Goal: Transaction & Acquisition: Purchase product/service

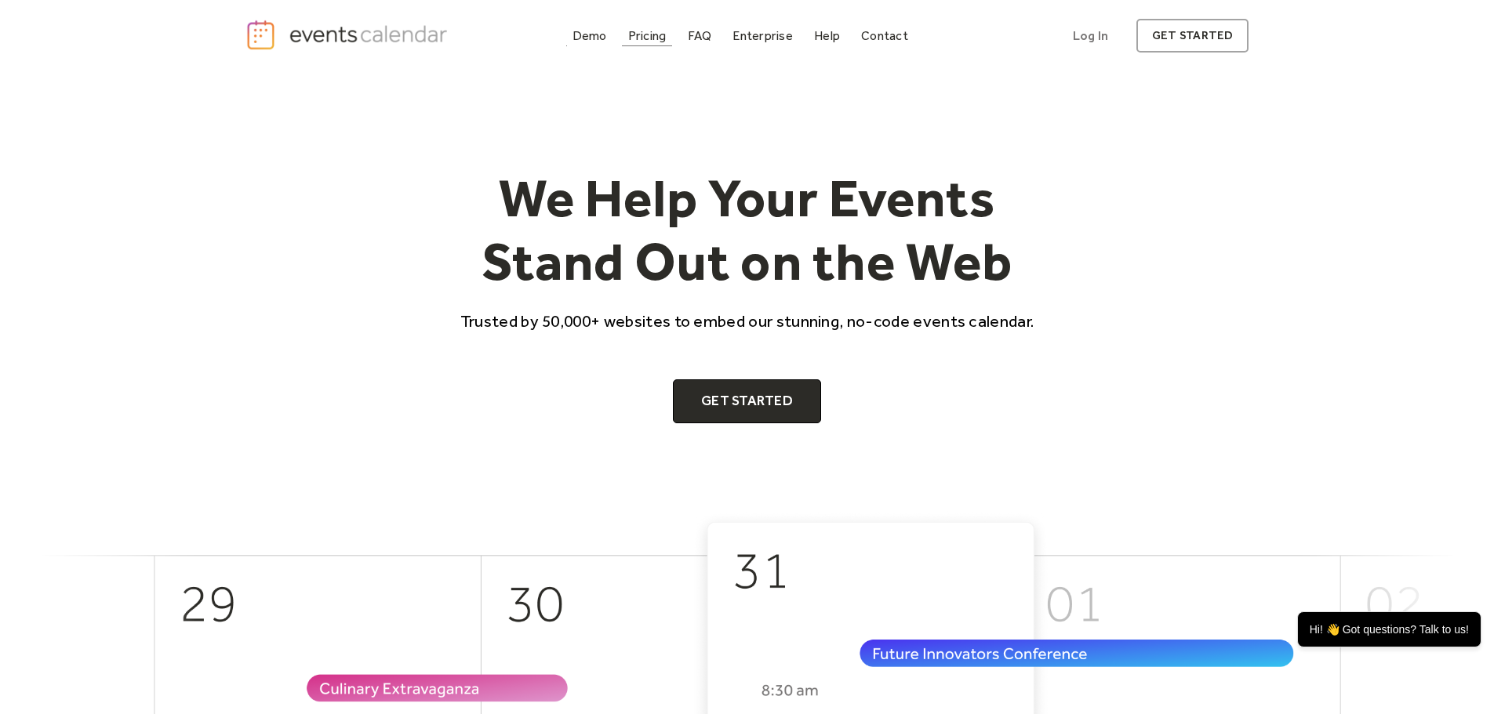
click at [628, 40] on div "Pricing" at bounding box center [647, 35] width 38 height 9
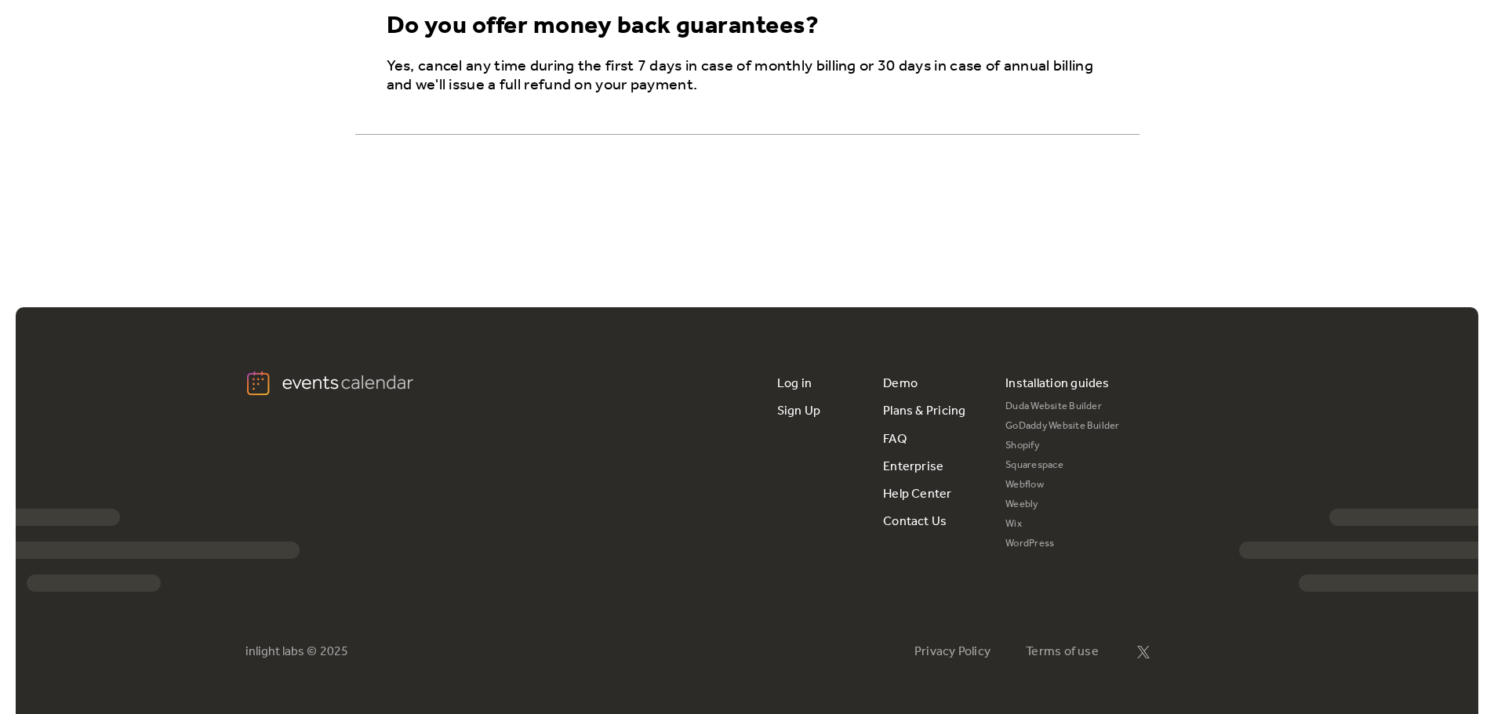
scroll to position [2961, 0]
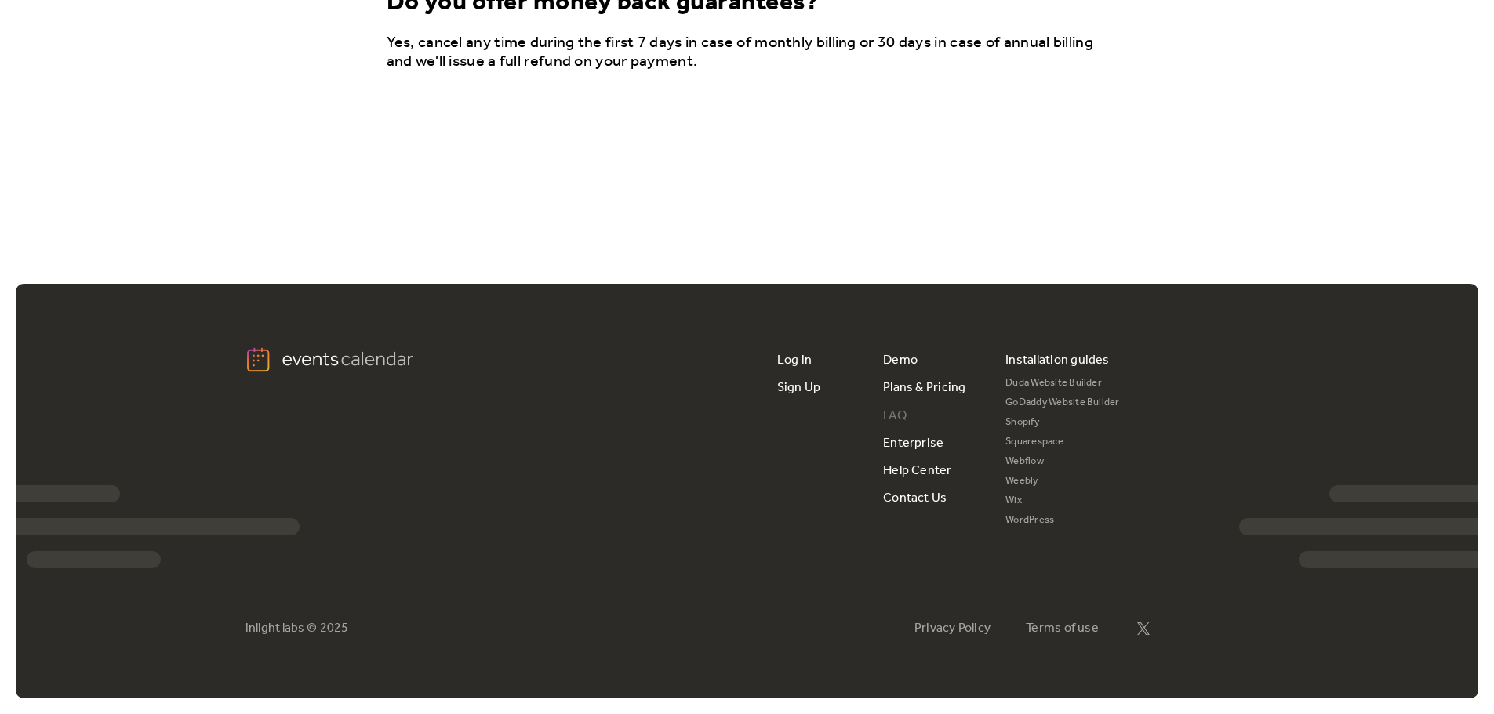
click at [907, 430] on link "FAQ" at bounding box center [895, 415] width 24 height 27
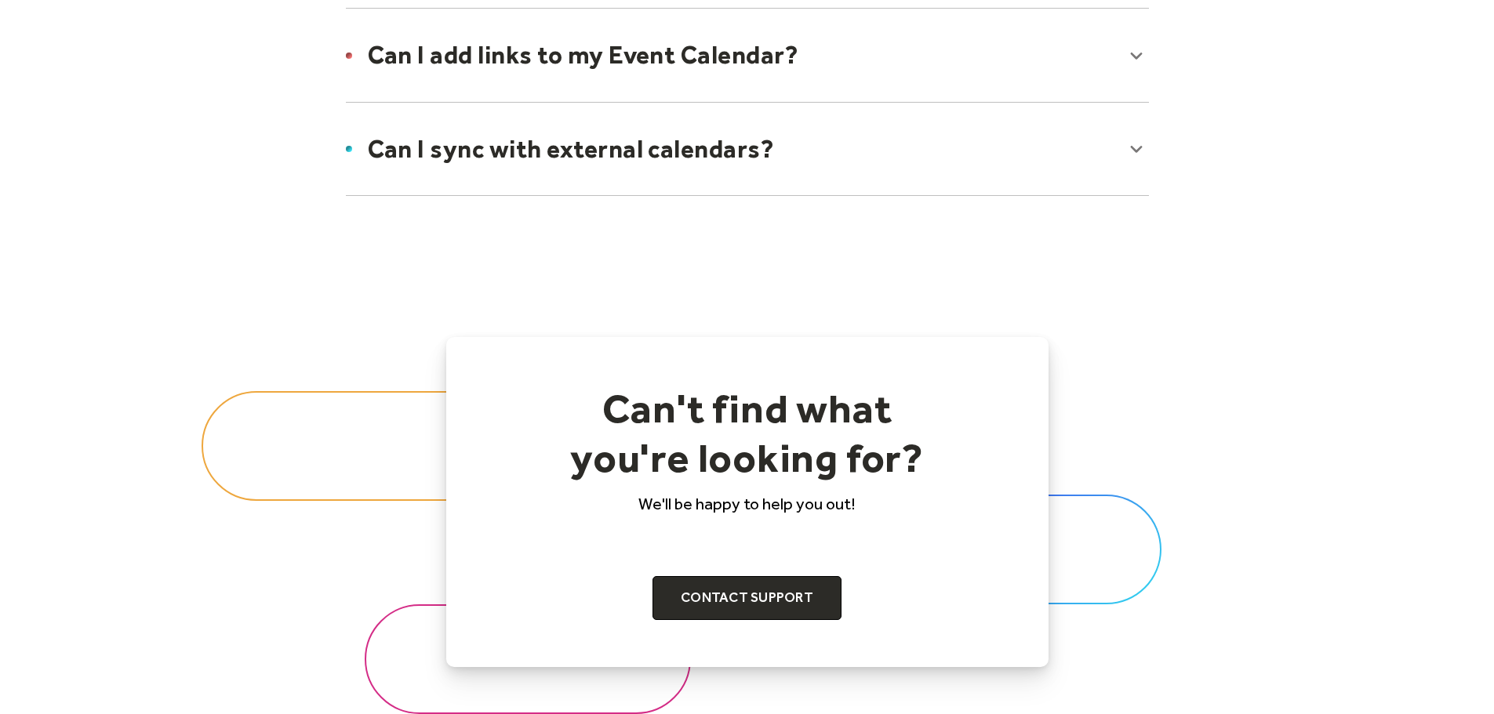
scroll to position [1490, 0]
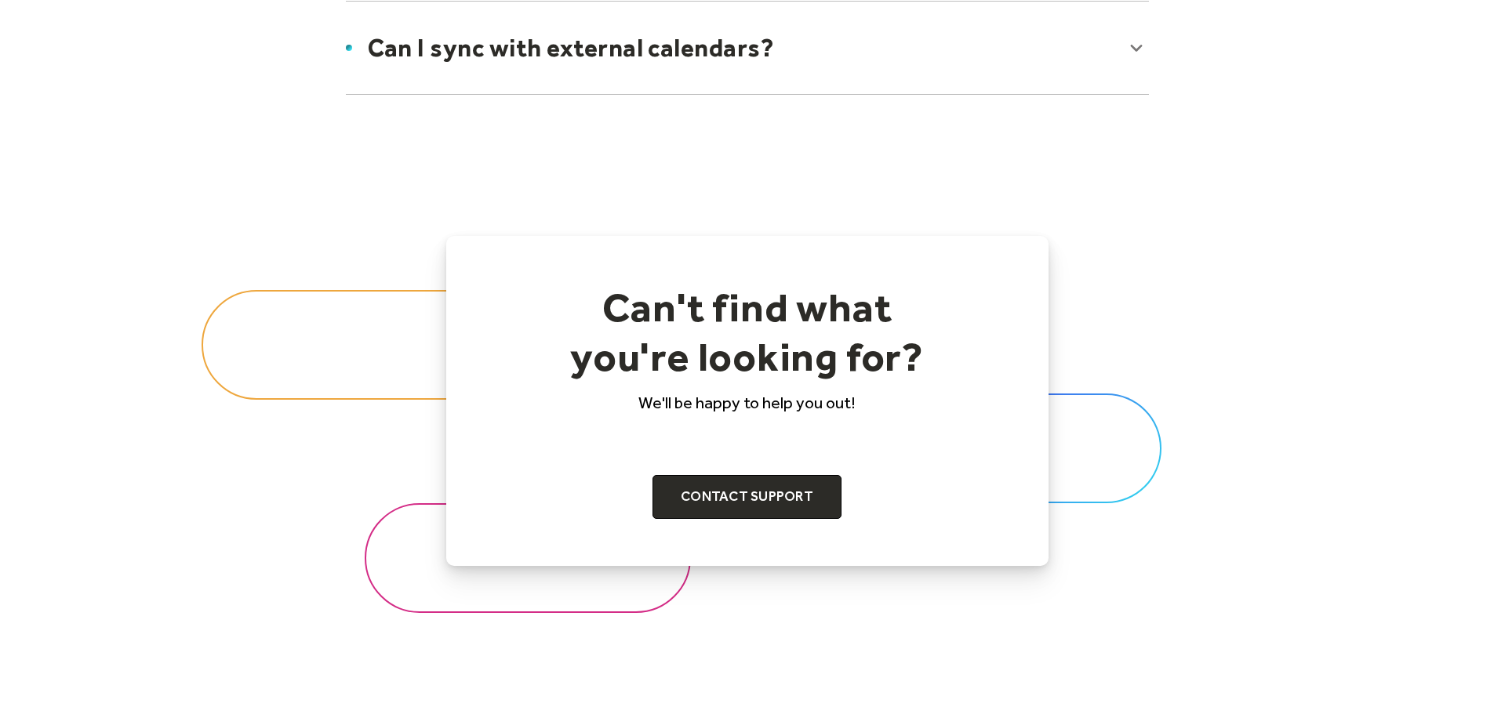
click at [1165, 96] on div at bounding box center [747, 48] width 834 height 96
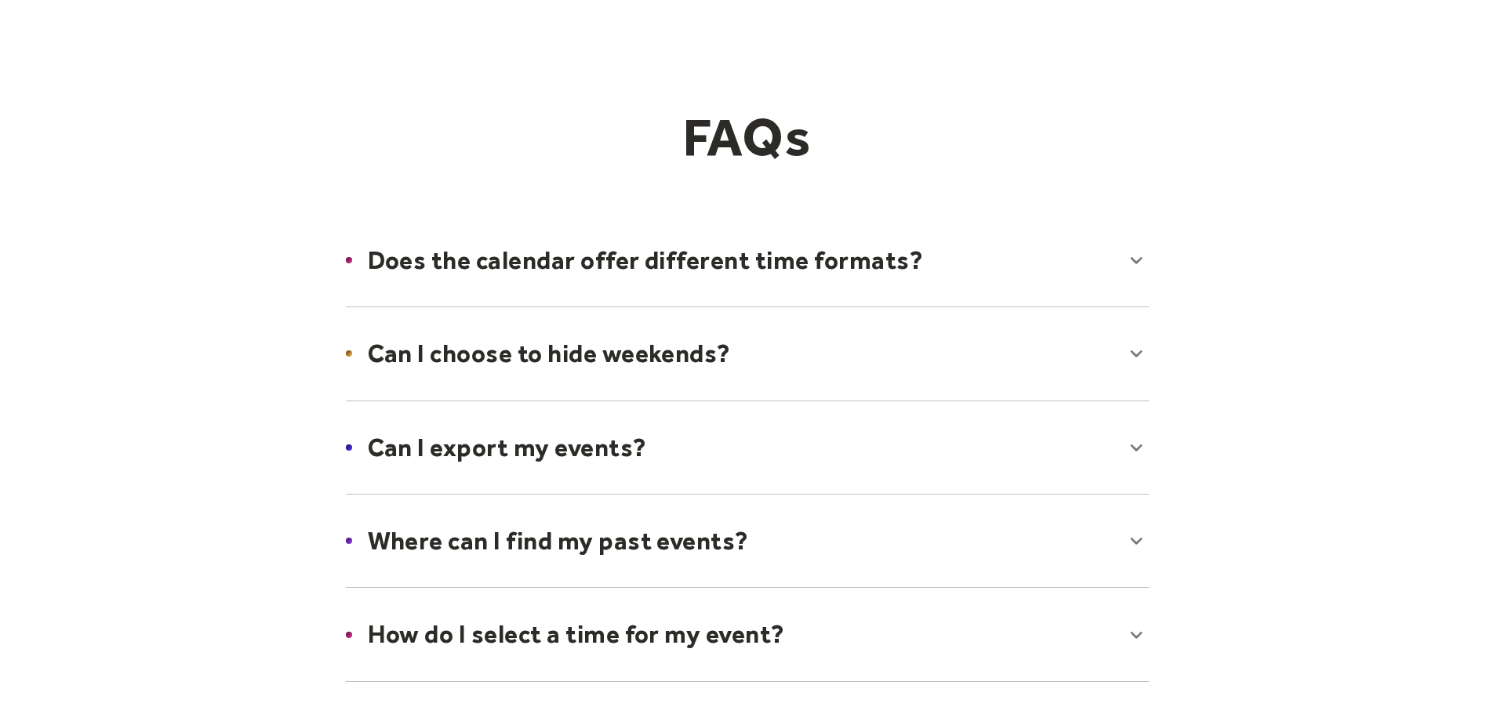
scroll to position [0, 0]
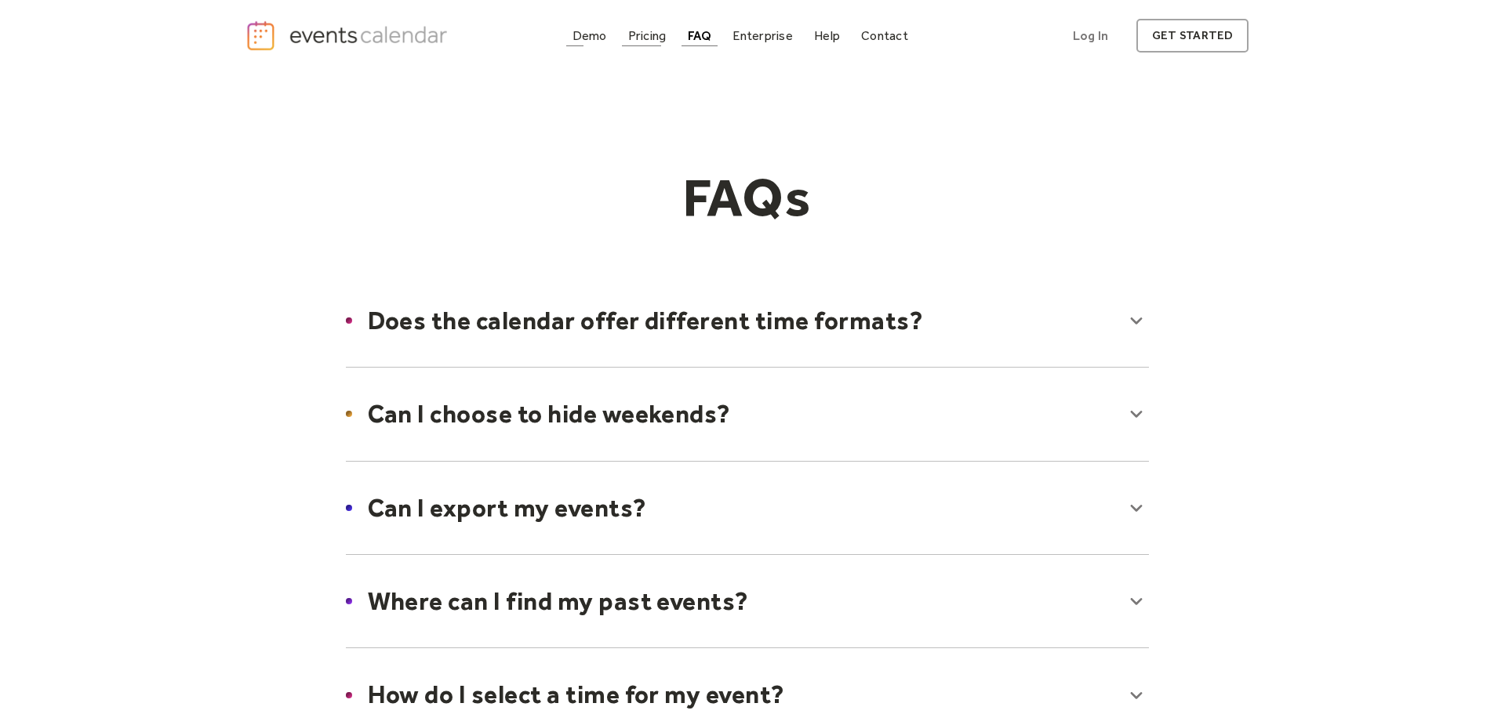
drag, startPoint x: 562, startPoint y: 43, endPoint x: 572, endPoint y: 43, distance: 11.0
click at [572, 40] on div "Demo" at bounding box center [589, 35] width 35 height 9
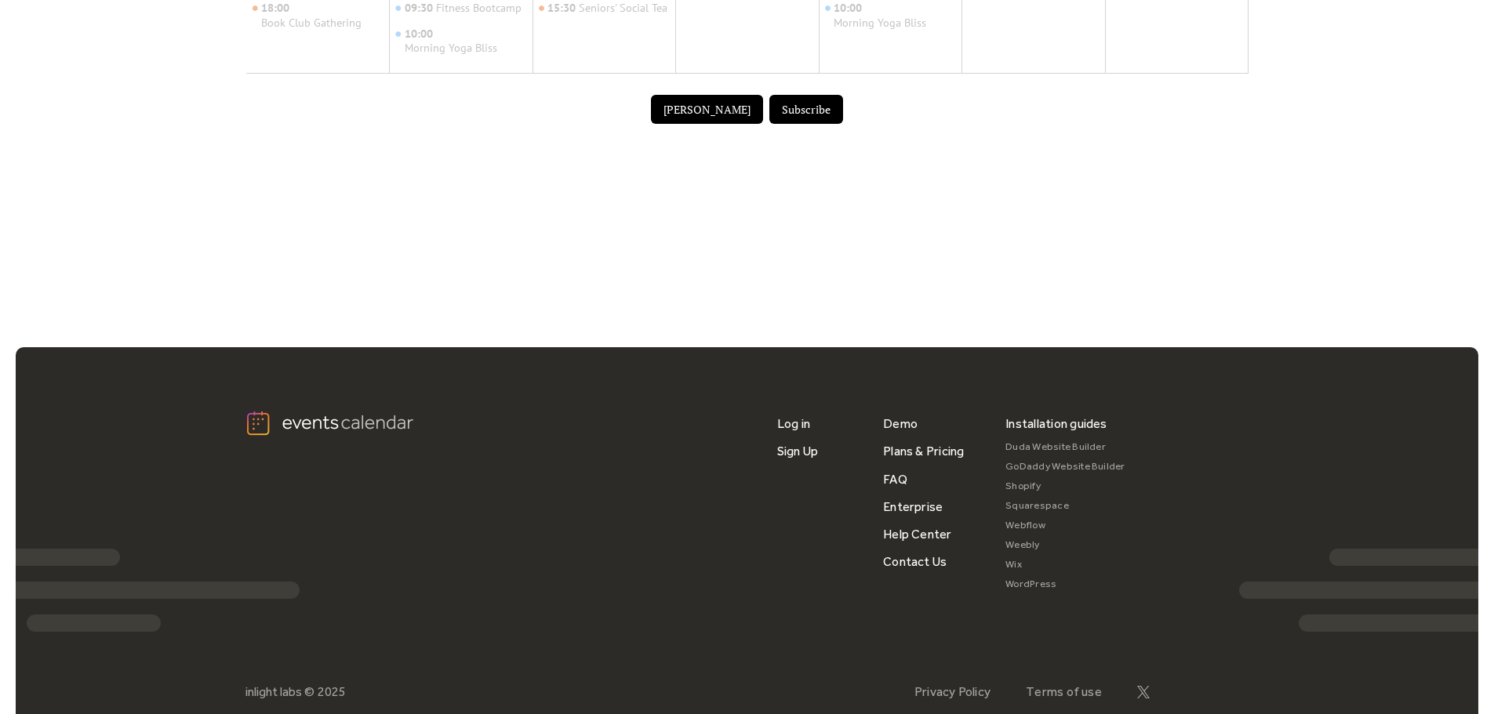
scroll to position [1176, 0]
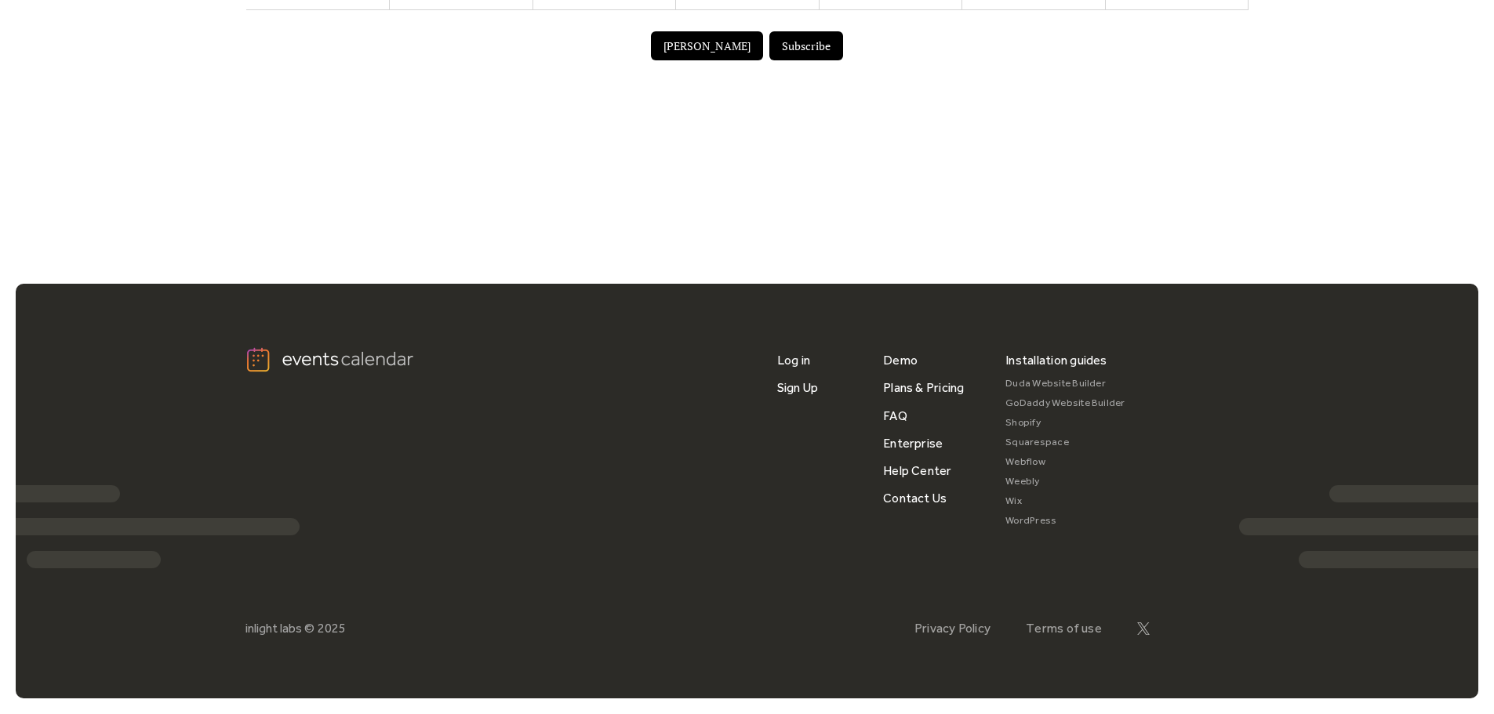
click at [1115, 388] on link "Duda Website Builder" at bounding box center [1065, 384] width 120 height 20
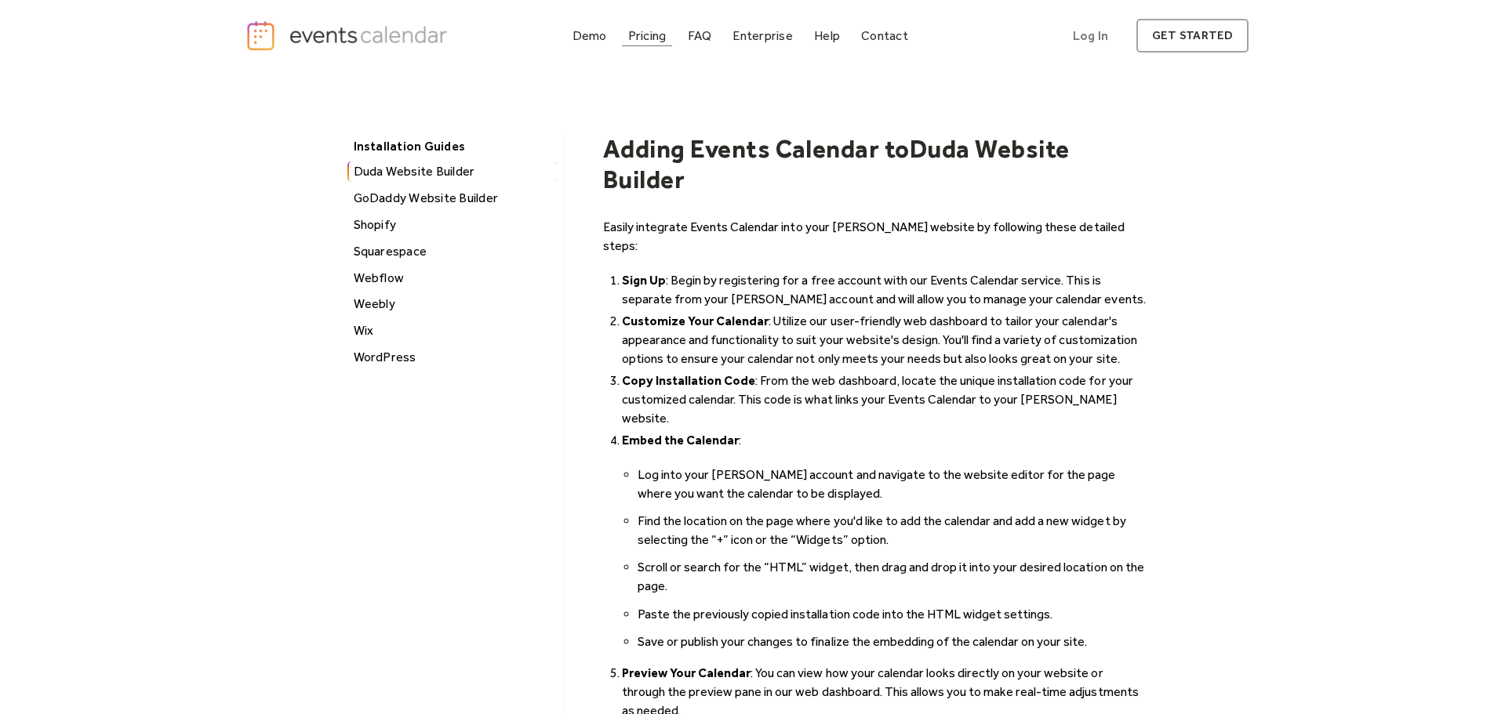
drag, startPoint x: 614, startPoint y: 41, endPoint x: 758, endPoint y: 42, distance: 144.3
click at [628, 39] on div "Pricing" at bounding box center [647, 35] width 38 height 9
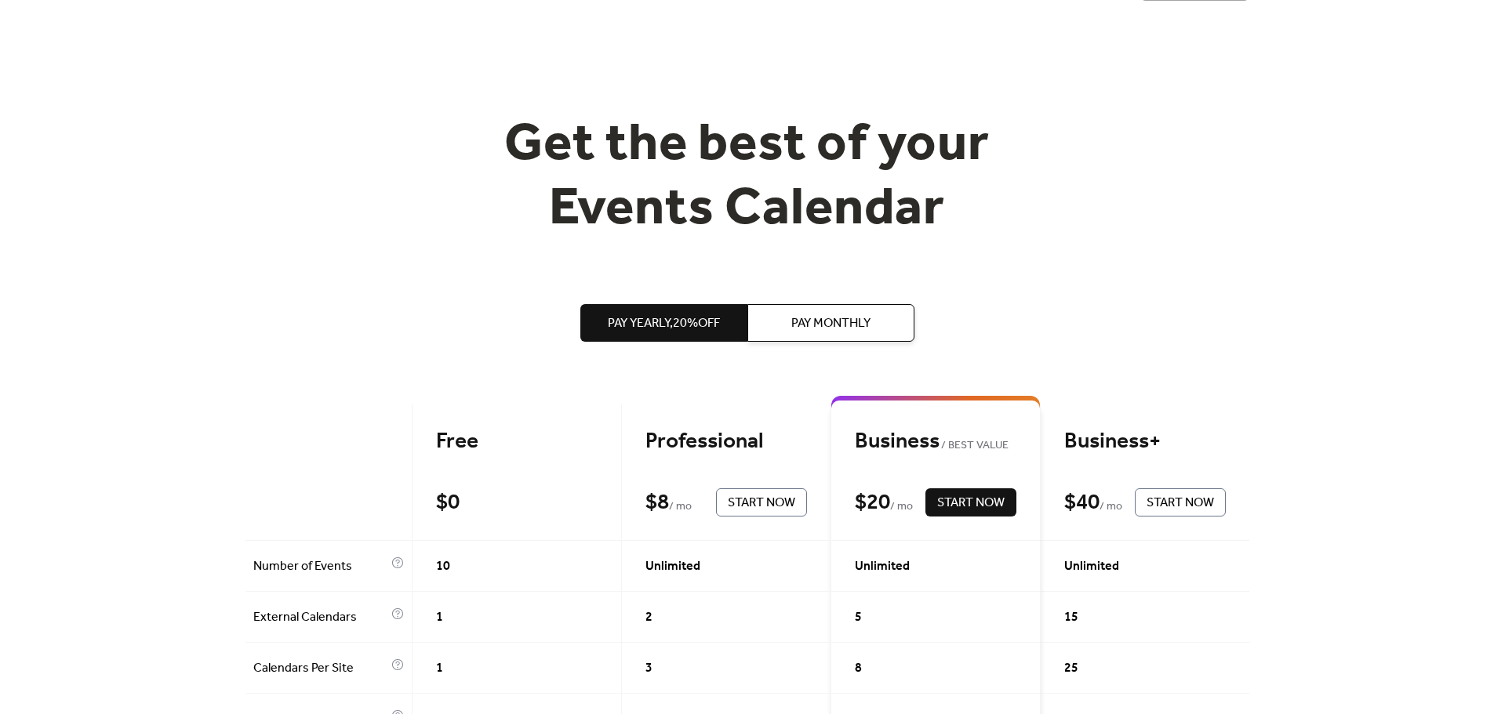
scroll to position [157, 0]
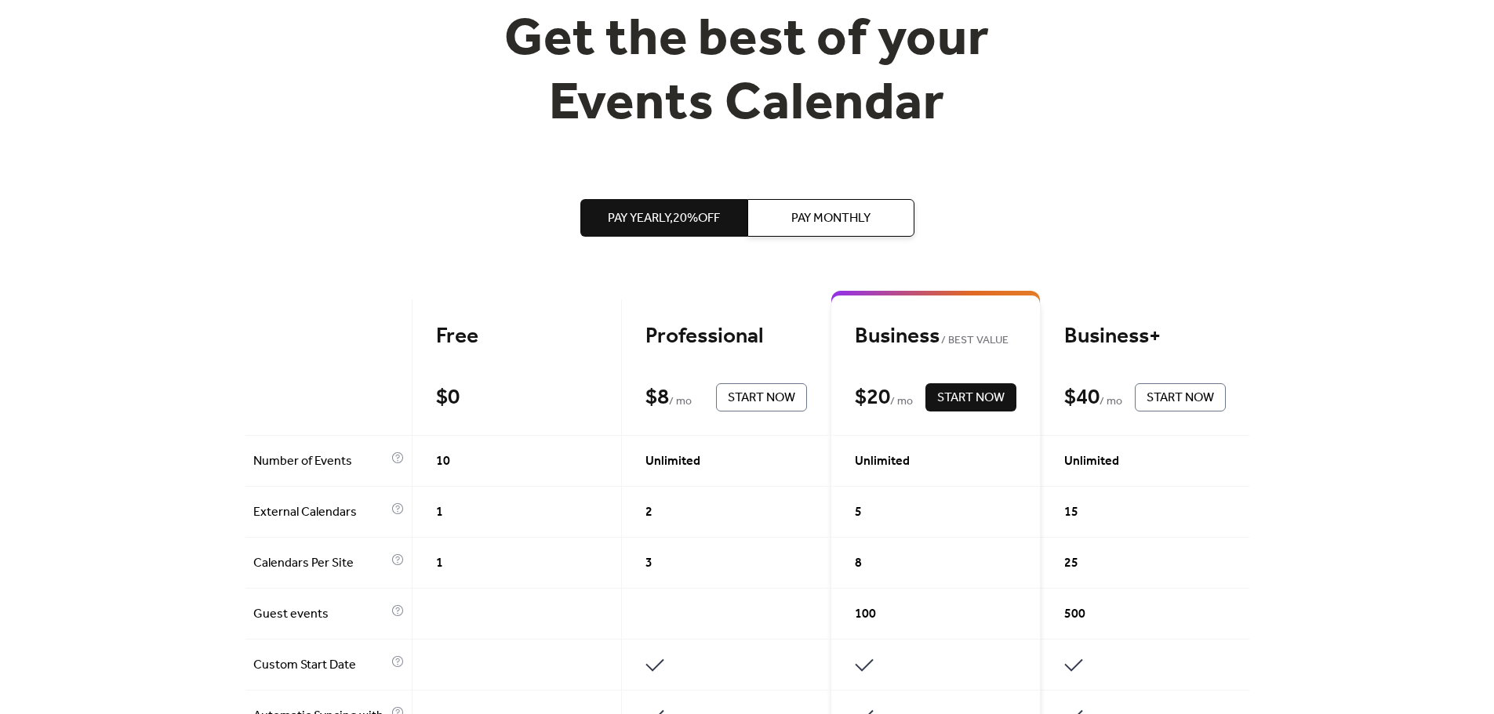
click at [833, 228] on span "Pay Monthly" at bounding box center [830, 218] width 79 height 19
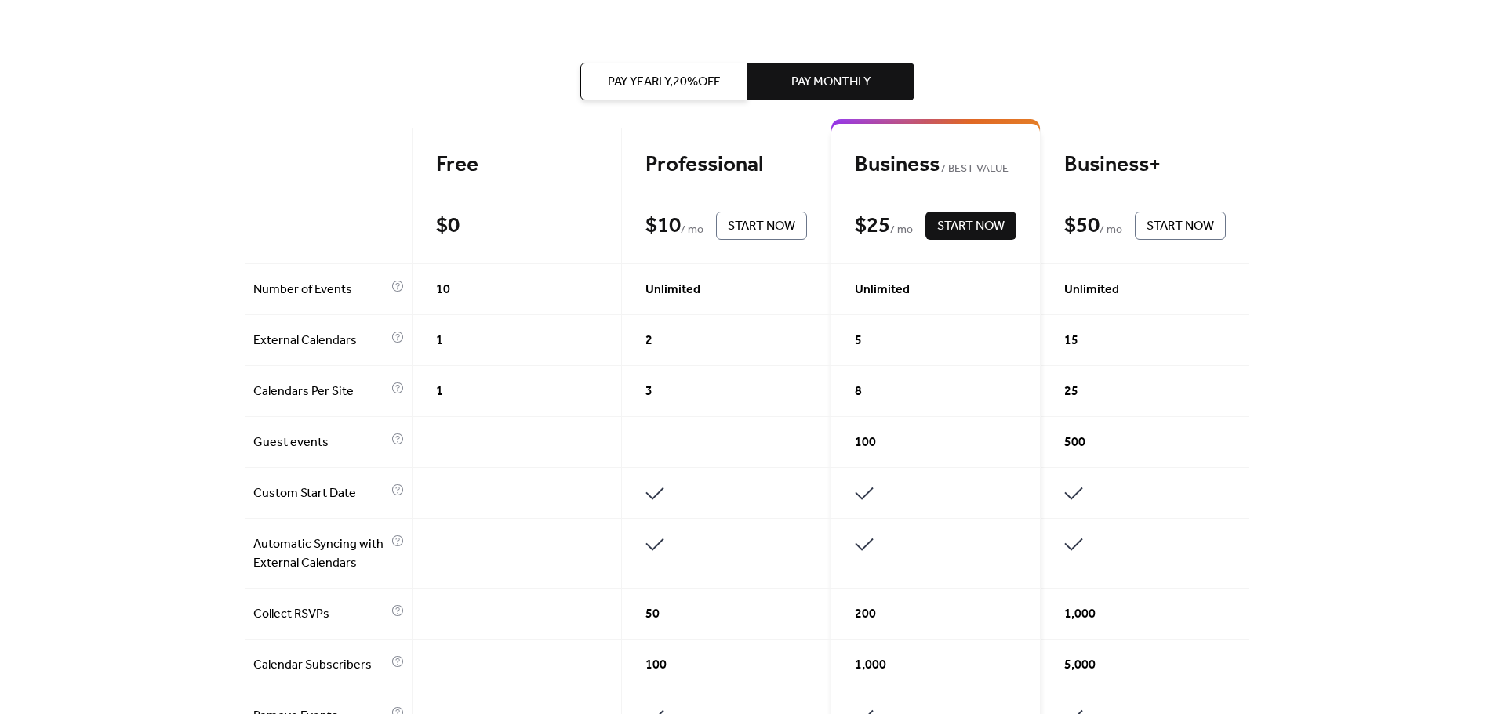
scroll to position [0, 0]
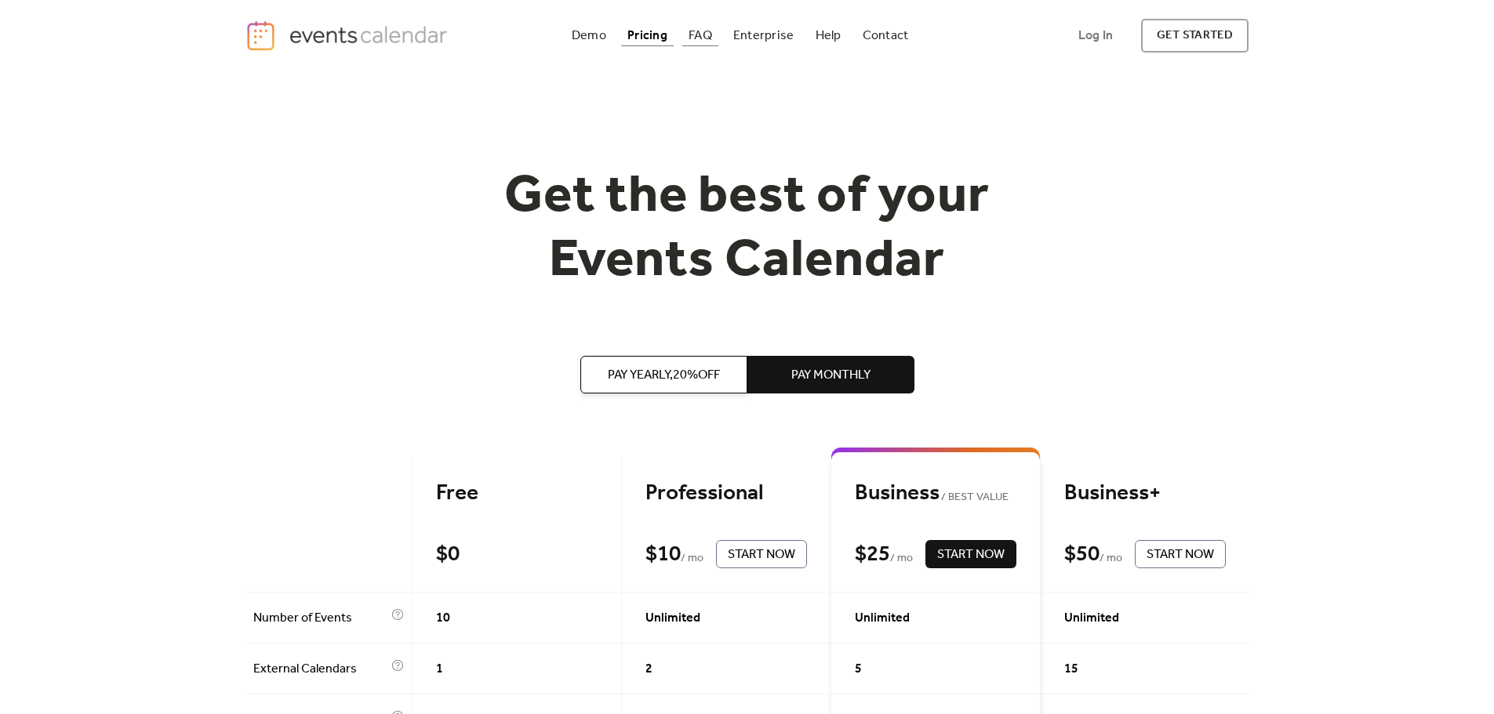
click at [693, 35] on div "FAQ" at bounding box center [701, 35] width 24 height 9
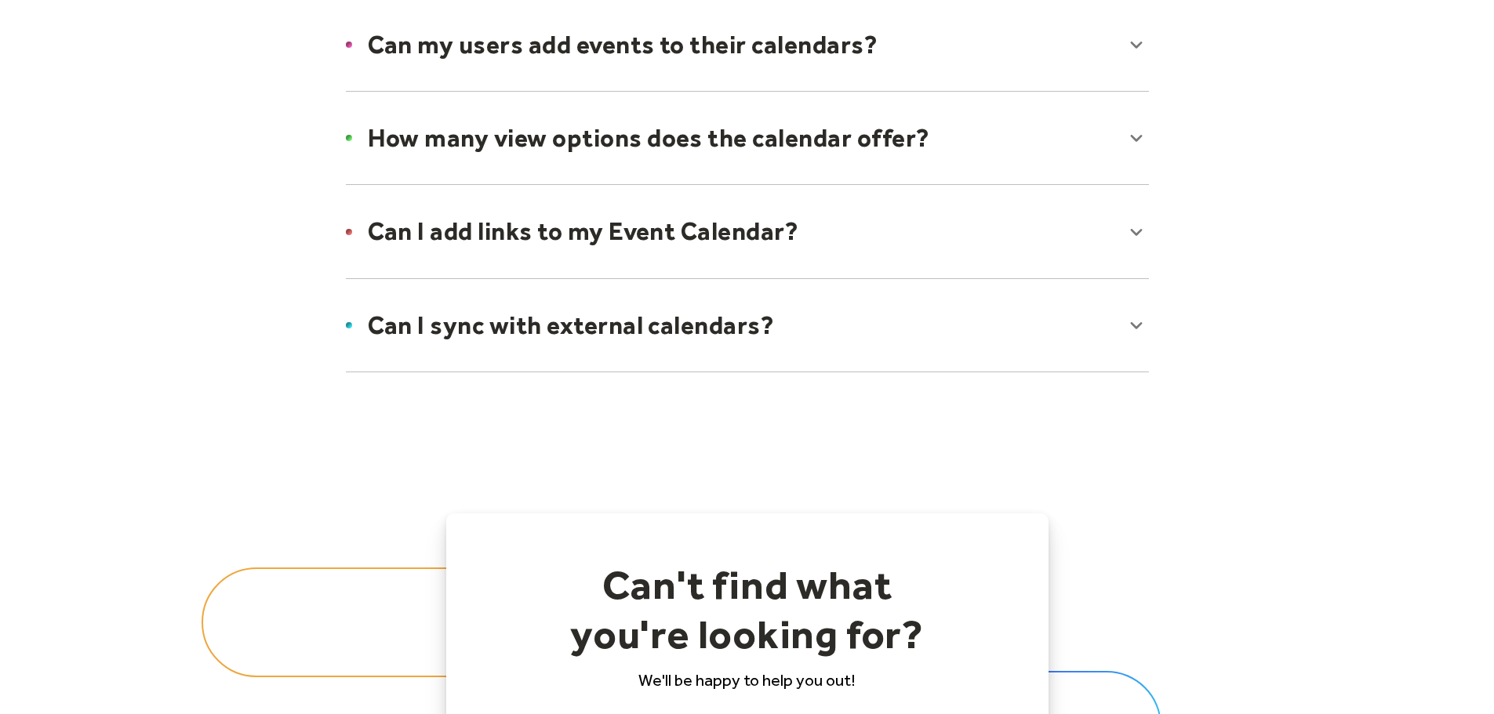
scroll to position [1255, 0]
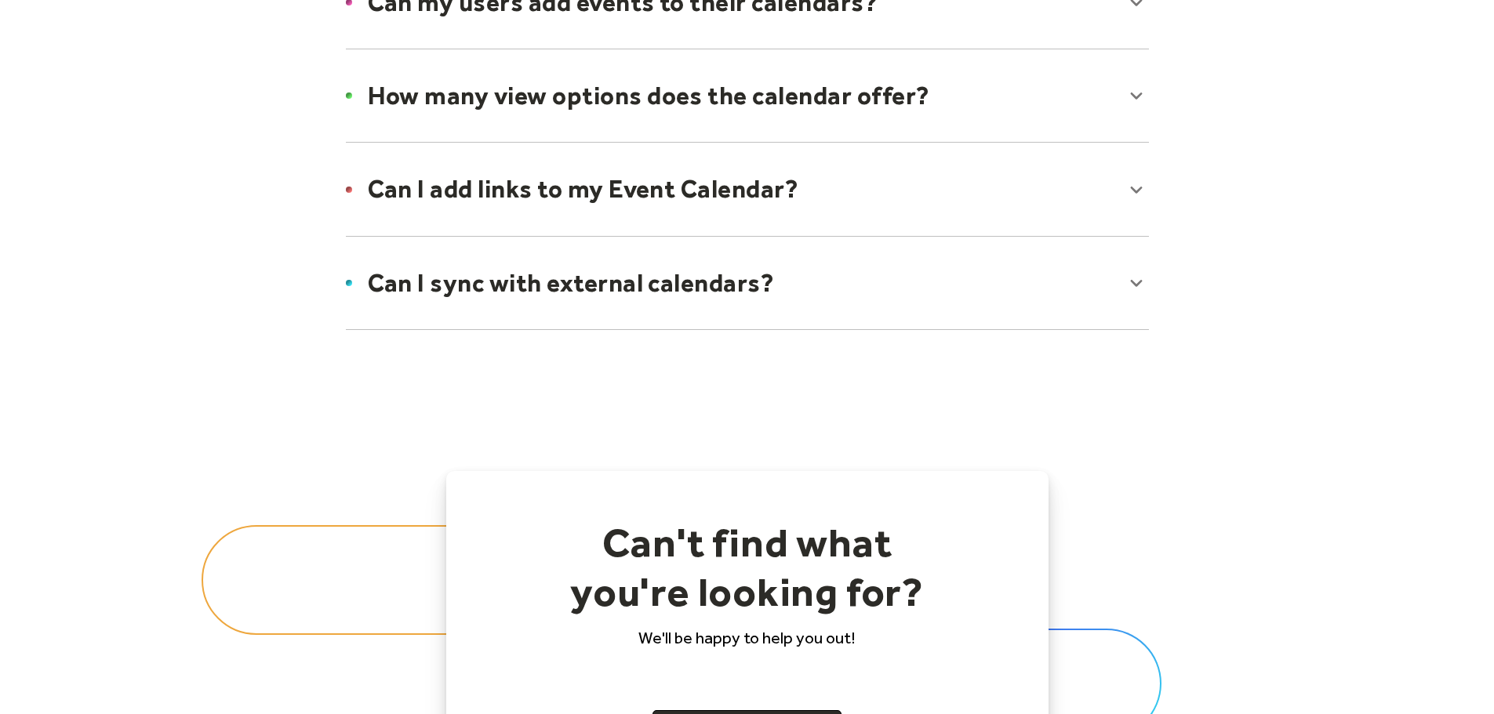
click at [1165, 50] on div at bounding box center [747, 3] width 834 height 96
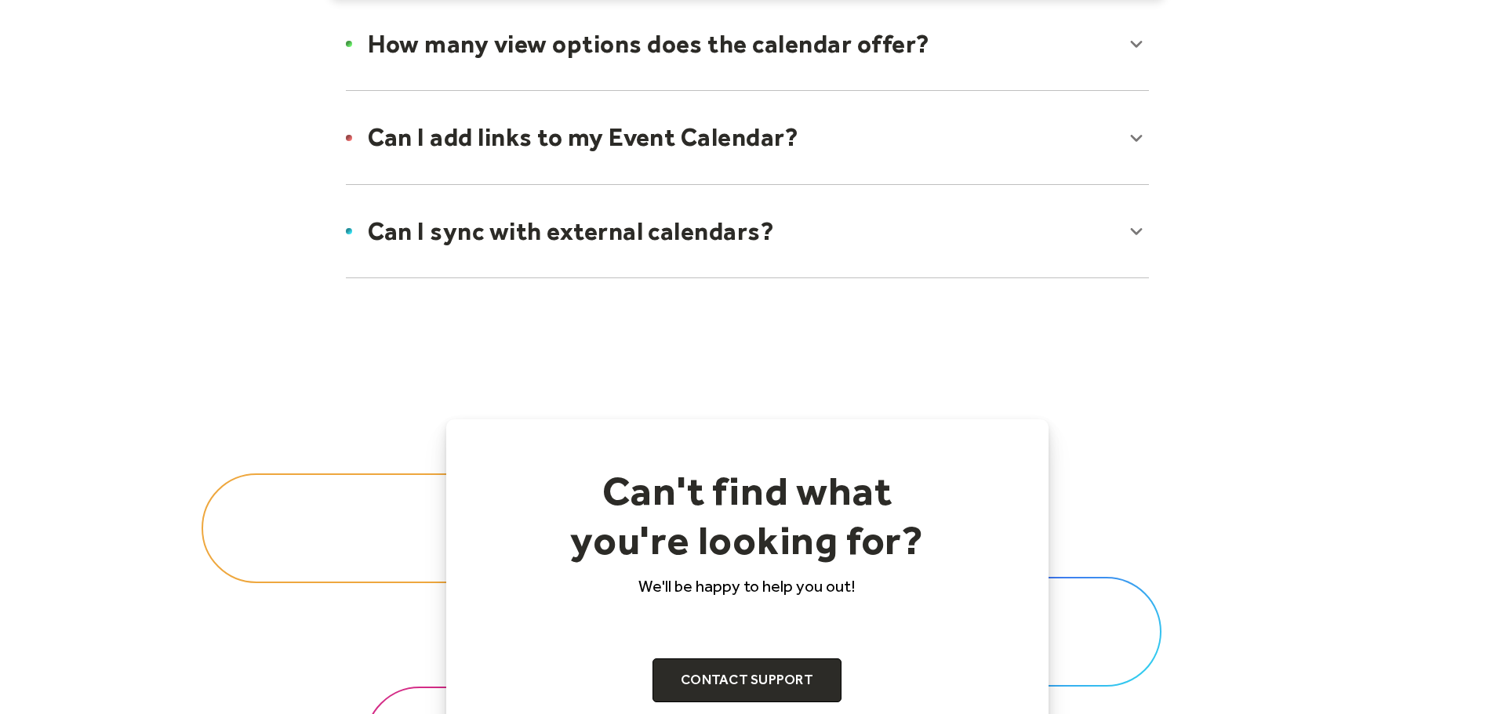
scroll to position [1412, 0]
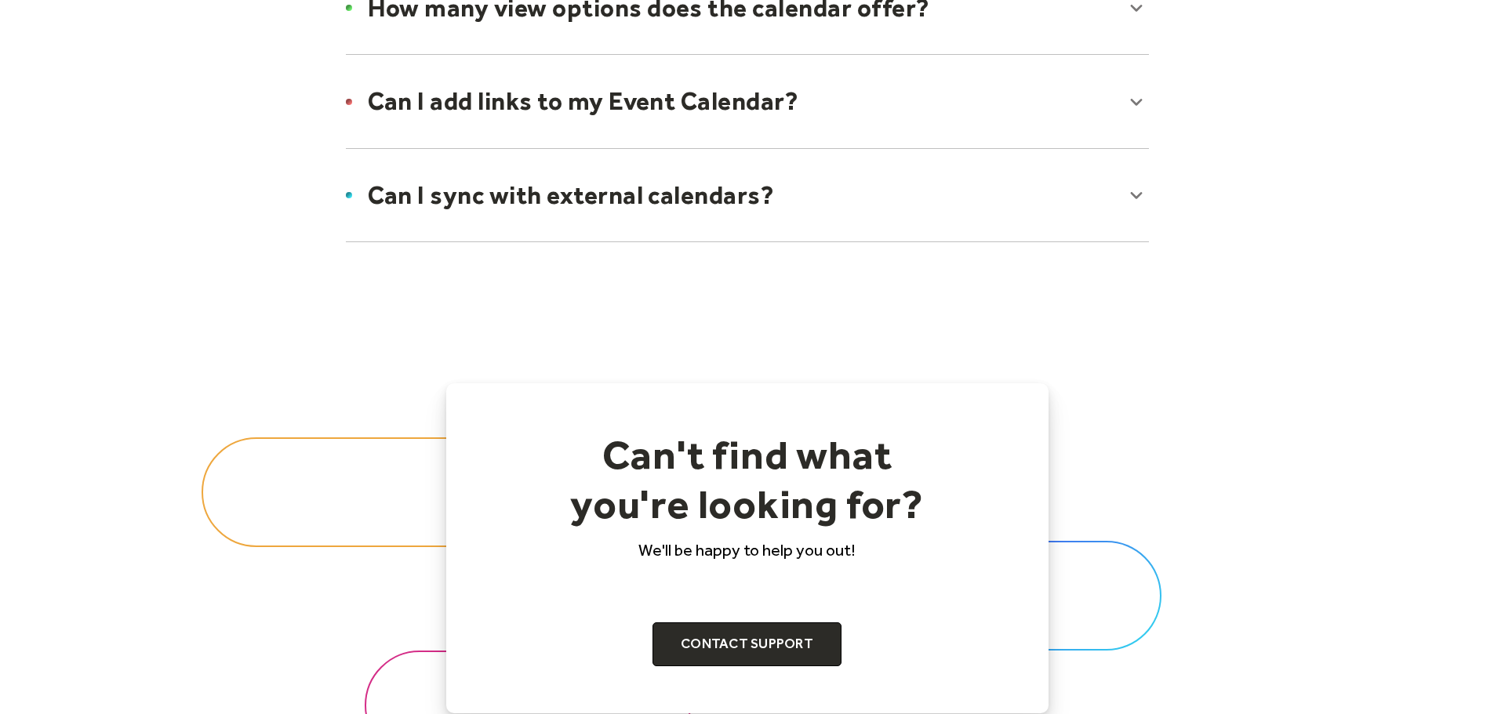
click at [1165, 56] on div at bounding box center [747, 8] width 834 height 96
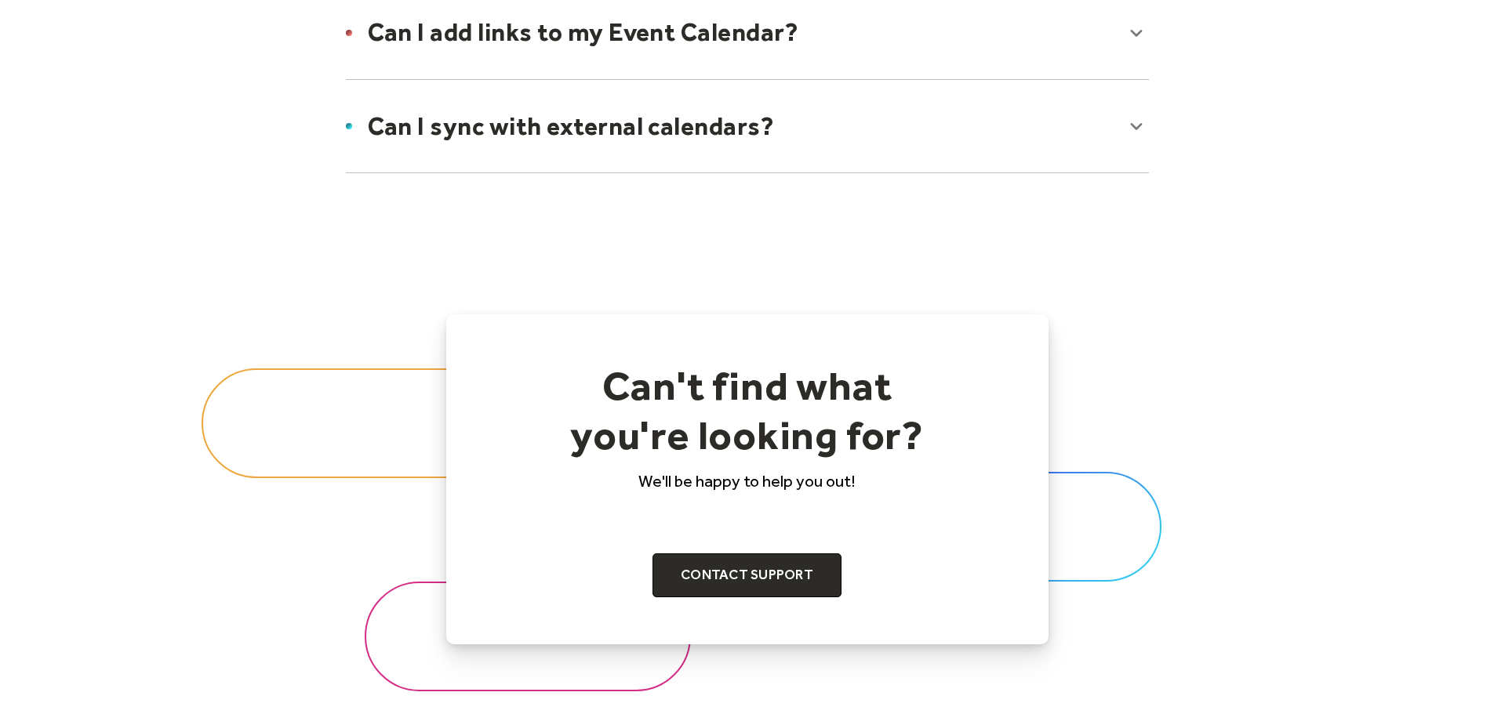
scroll to position [1568, 0]
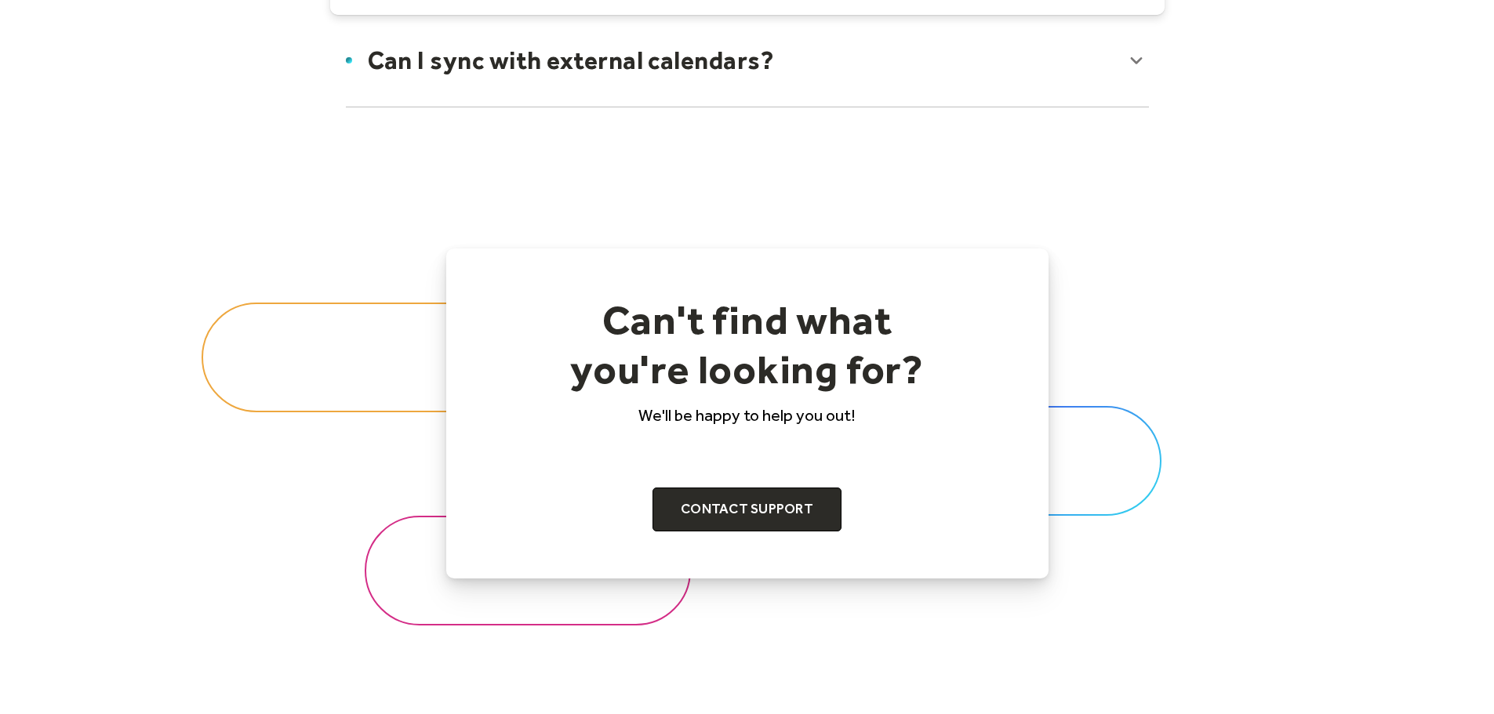
click at [1165, 108] on div at bounding box center [747, 61] width 834 height 96
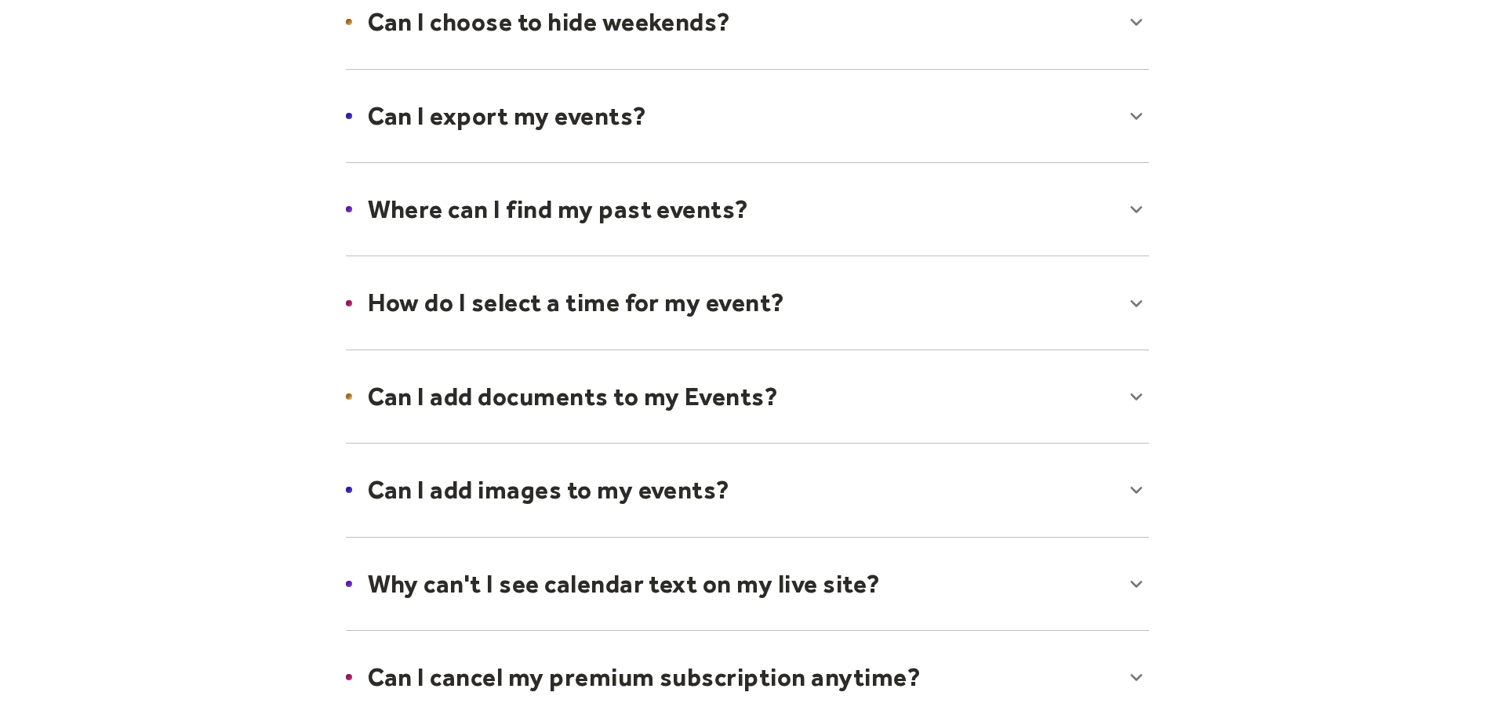
scroll to position [0, 0]
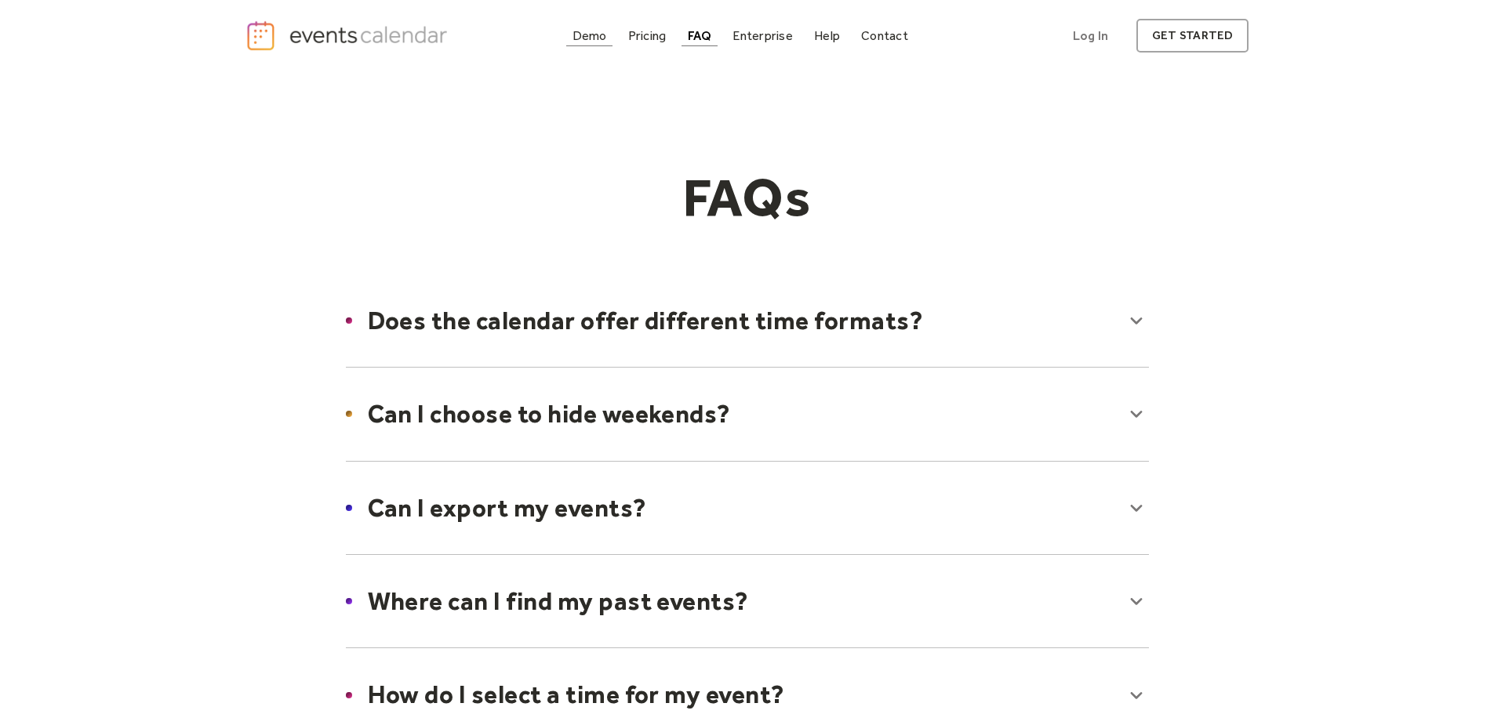
click at [572, 40] on div "Demo" at bounding box center [589, 35] width 35 height 9
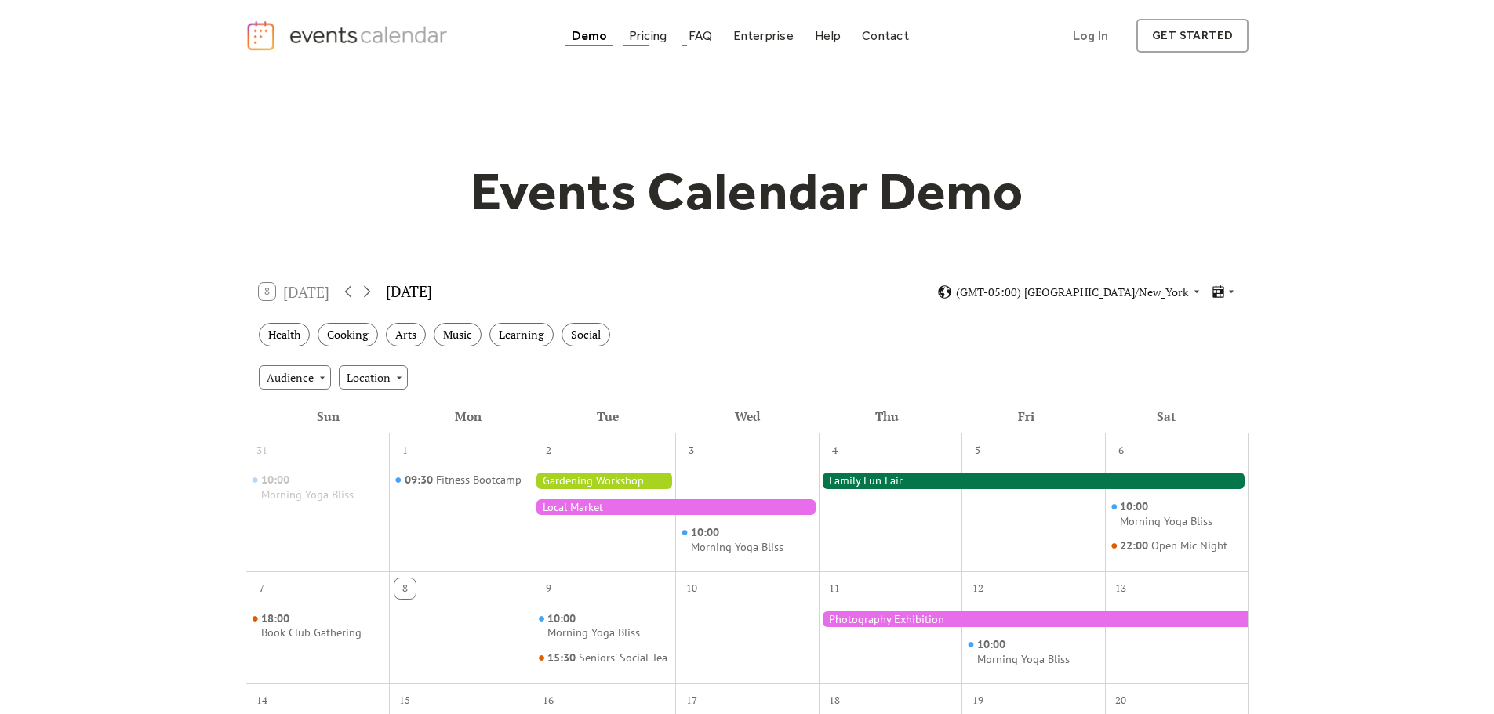
click at [623, 46] on link "Pricing" at bounding box center [648, 35] width 51 height 21
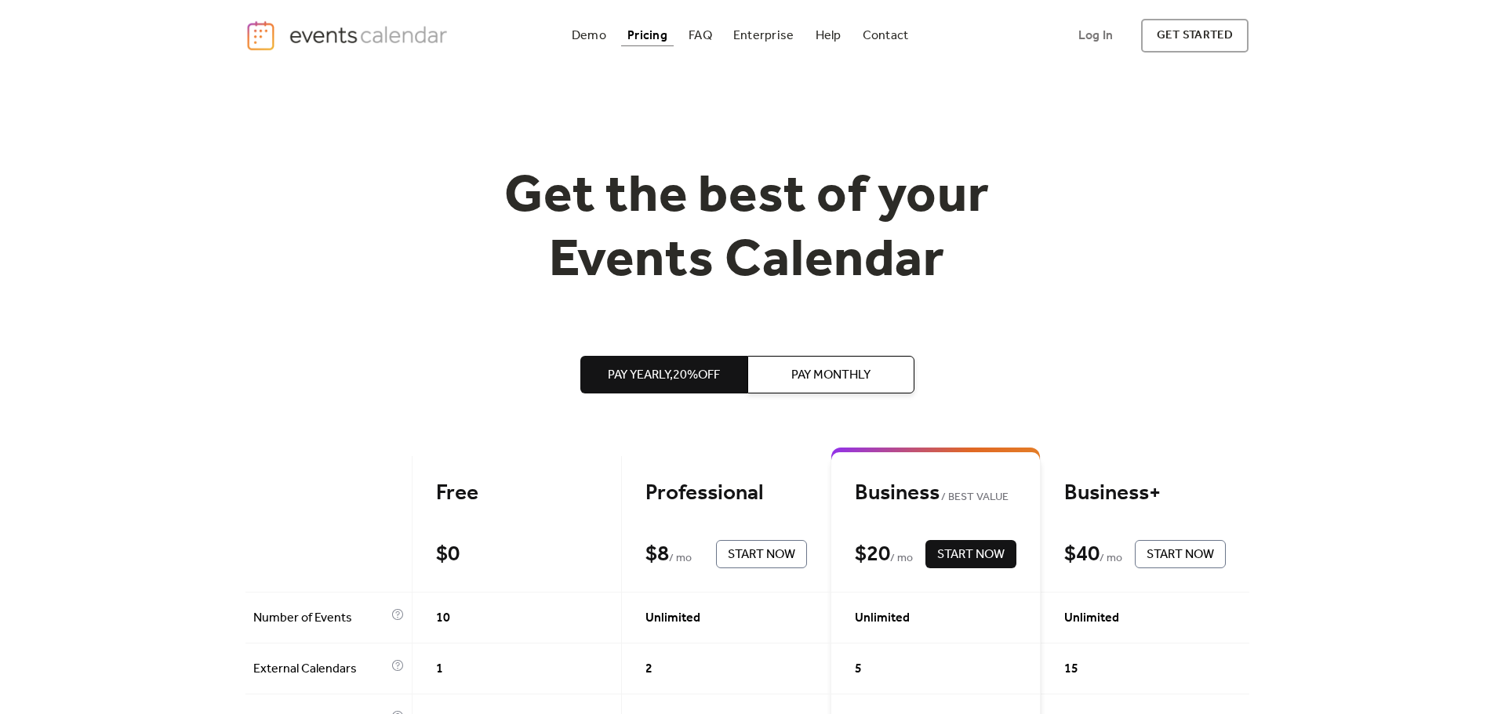
click at [819, 385] on span "Pay Monthly" at bounding box center [830, 375] width 79 height 19
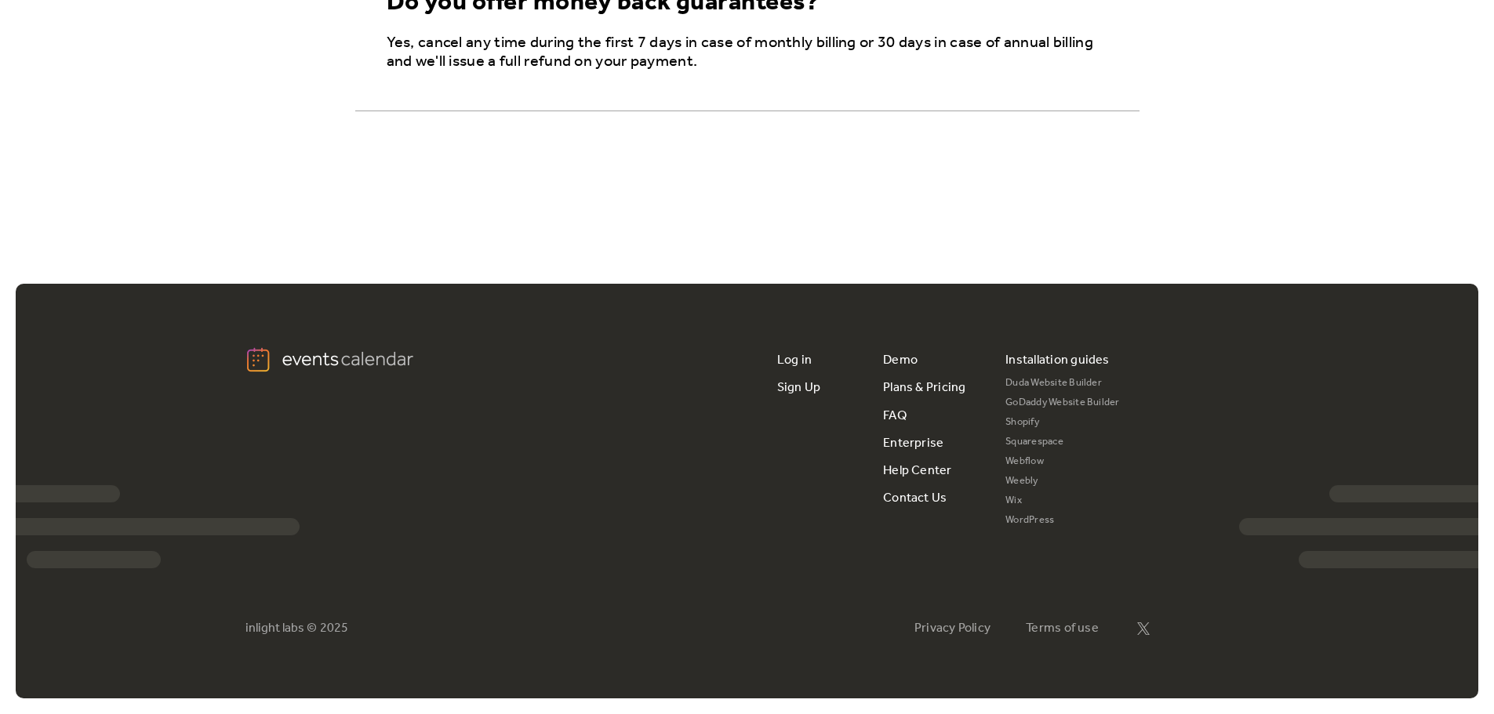
scroll to position [3125, 0]
click at [907, 402] on link "FAQ" at bounding box center [895, 415] width 24 height 27
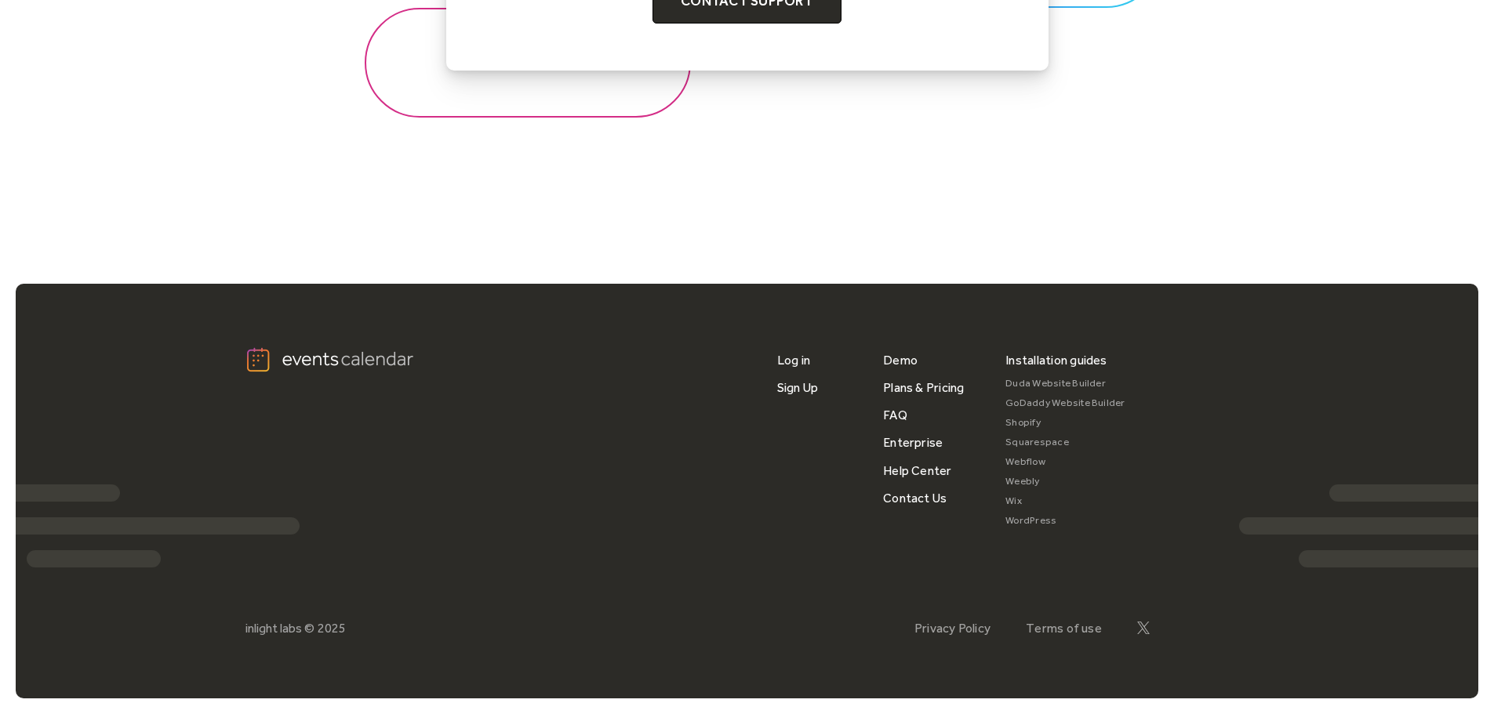
scroll to position [2571, 0]
click at [1114, 374] on link "Duda Website Builder" at bounding box center [1065, 384] width 120 height 20
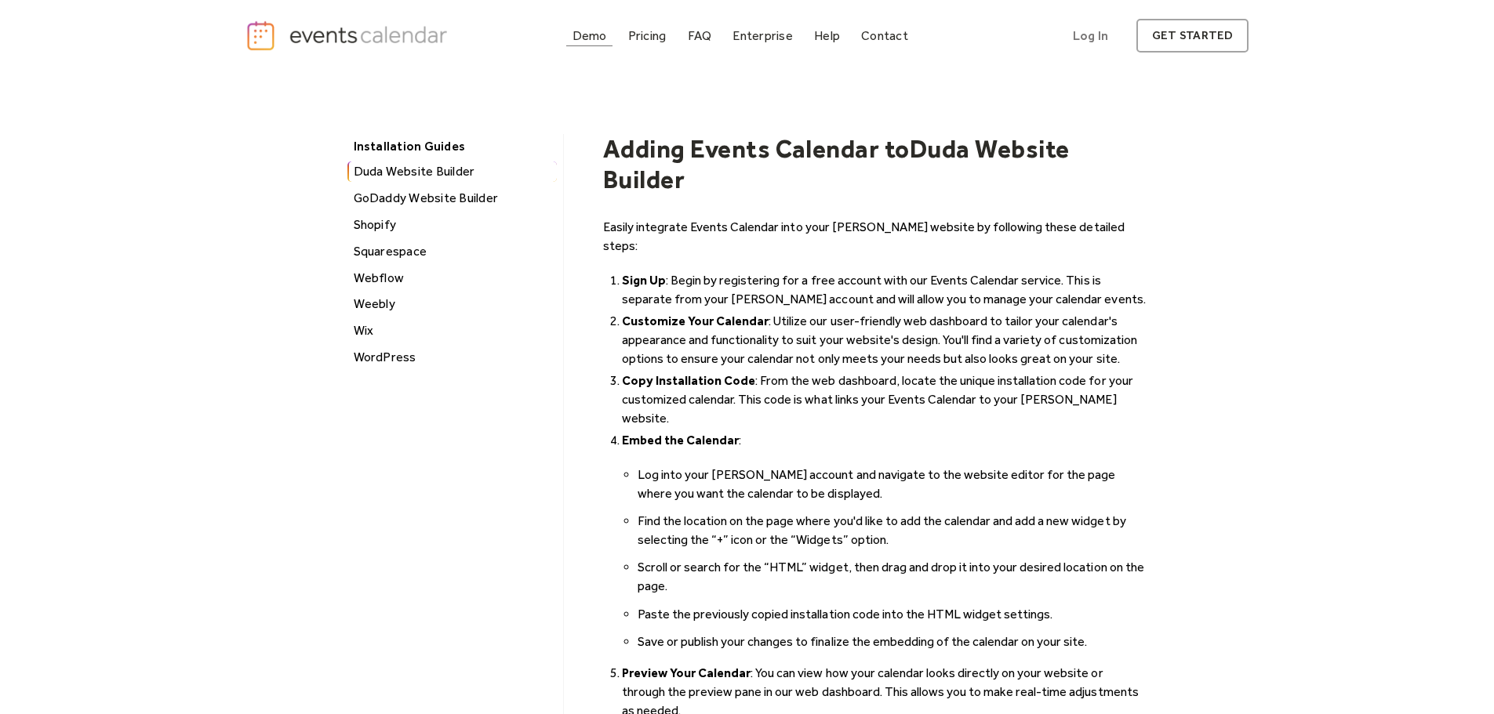
click at [572, 40] on div "Demo" at bounding box center [589, 35] width 35 height 9
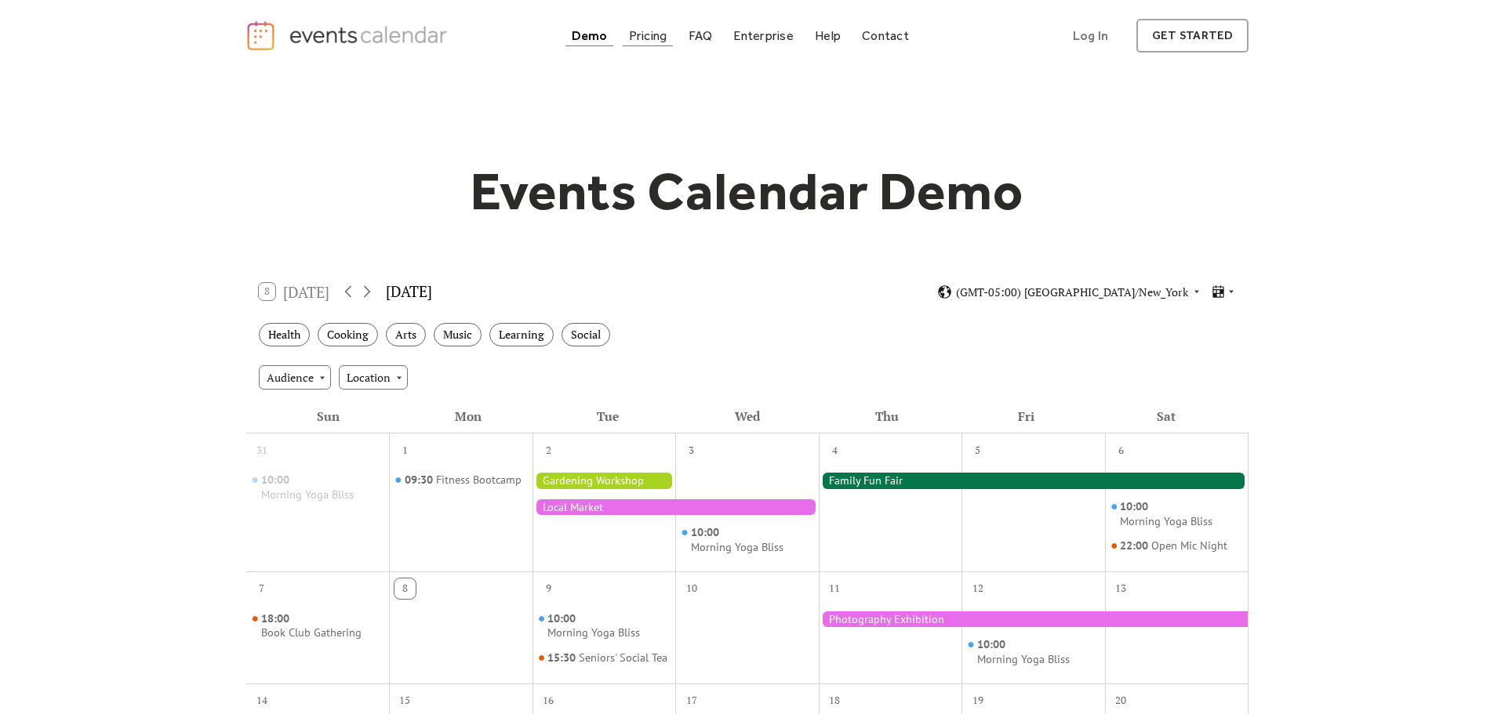
click at [629, 40] on div "Pricing" at bounding box center [648, 35] width 38 height 9
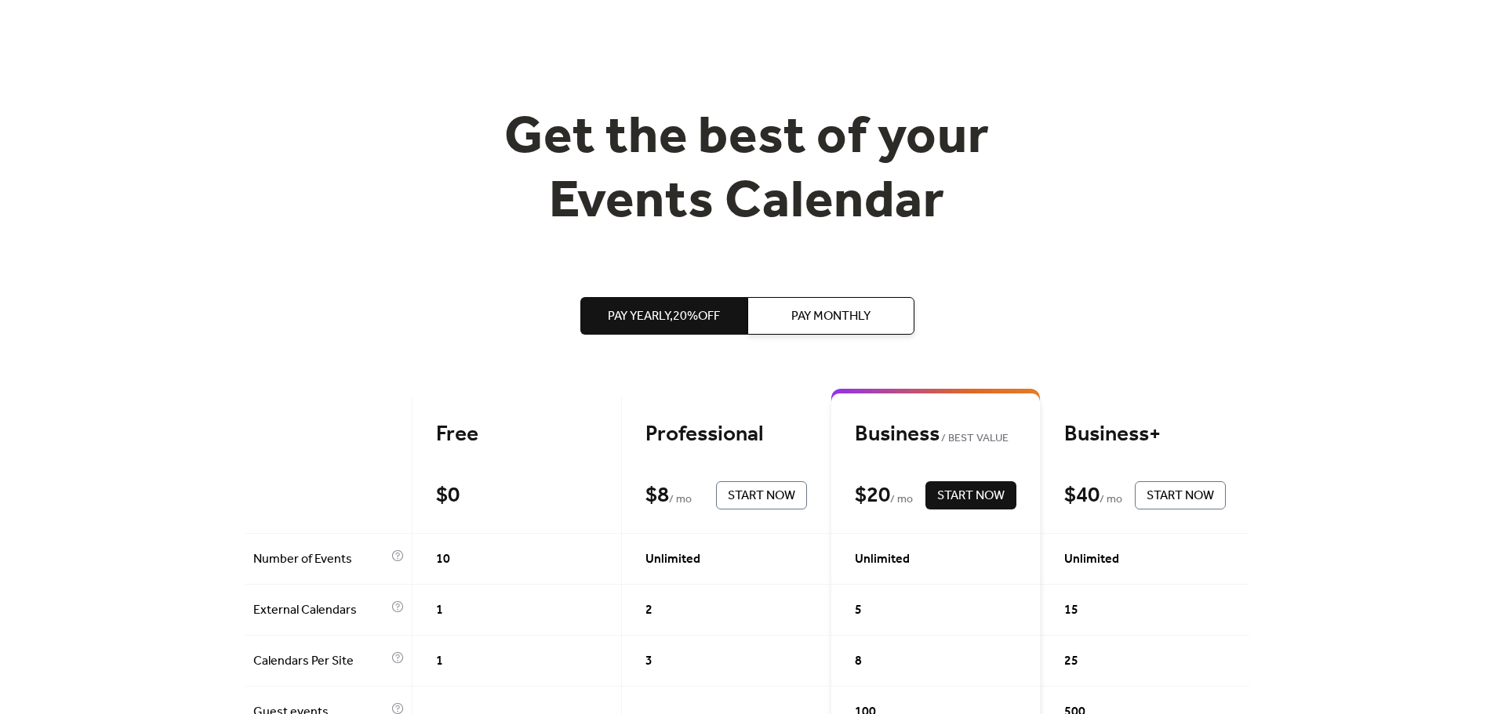
scroll to position [392, 0]
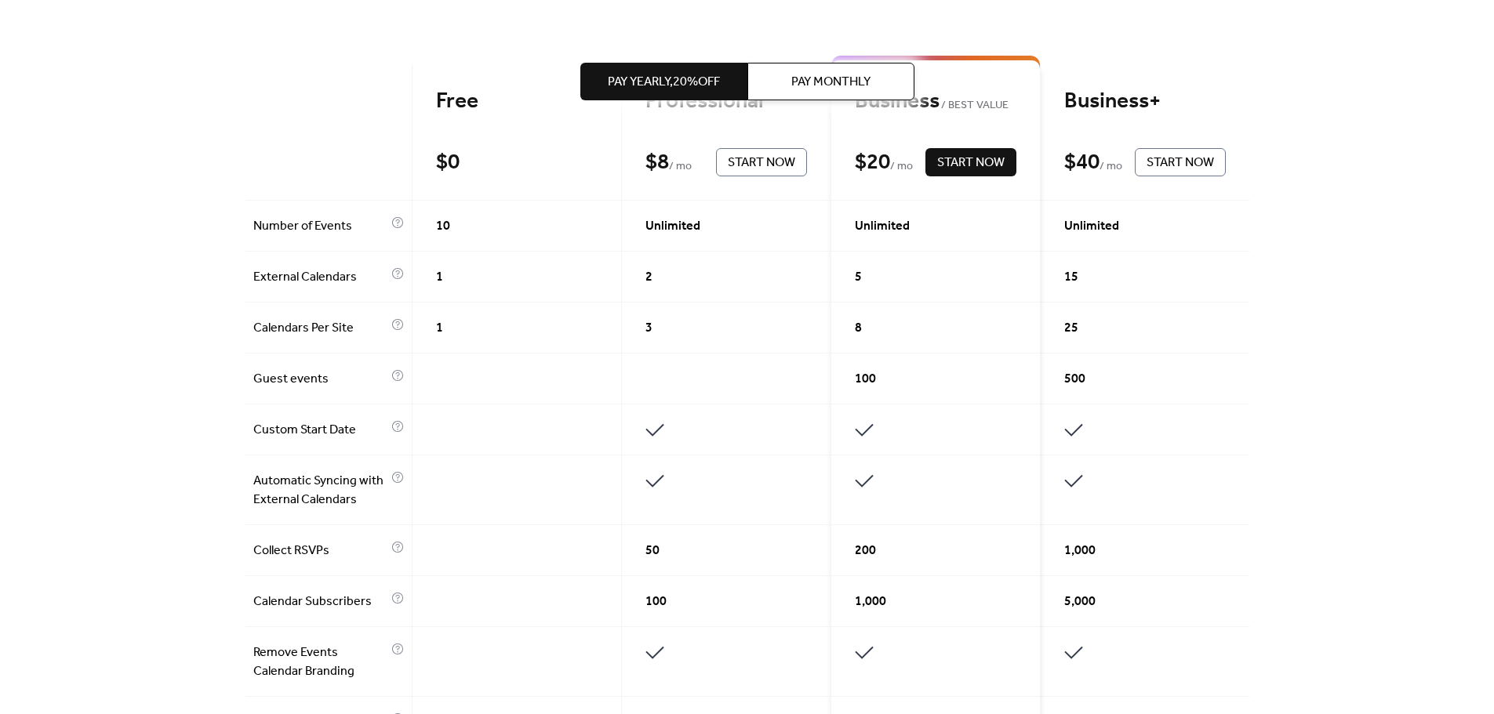
click at [805, 73] on span "Pay Monthly" at bounding box center [830, 82] width 79 height 19
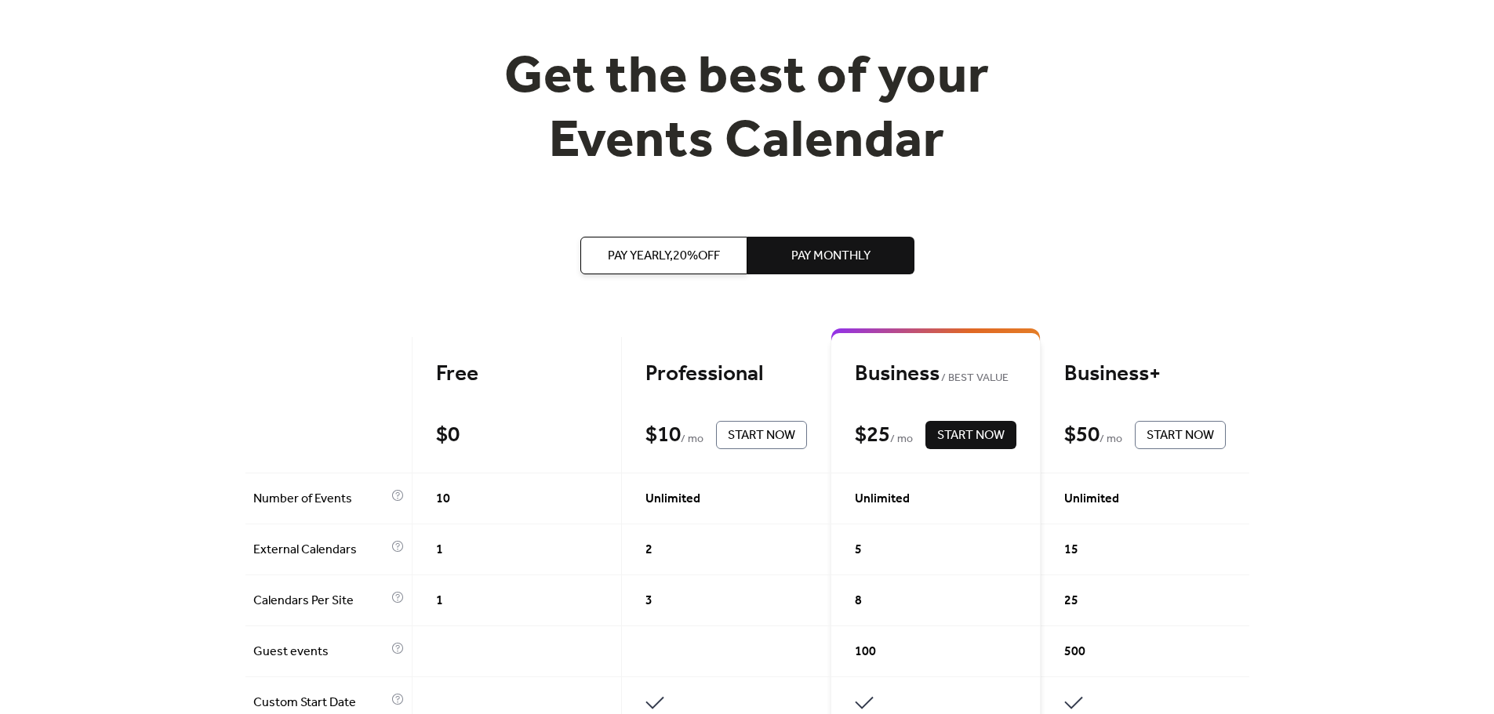
scroll to position [0, 0]
